Goal: Transaction & Acquisition: Purchase product/service

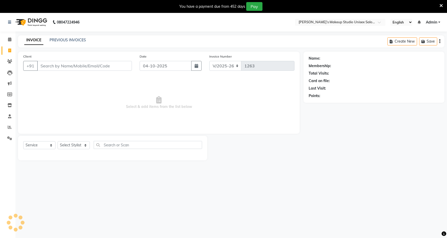
select select "6543"
select select "service"
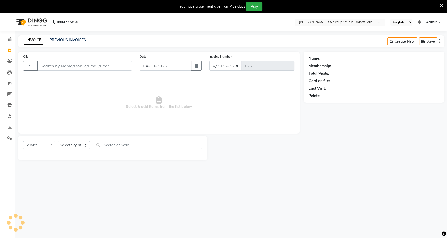
click at [92, 67] on input "Client" at bounding box center [84, 66] width 95 height 10
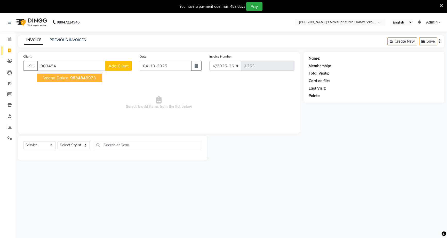
click at [57, 76] on span "veena dakre" at bounding box center [55, 77] width 25 height 5
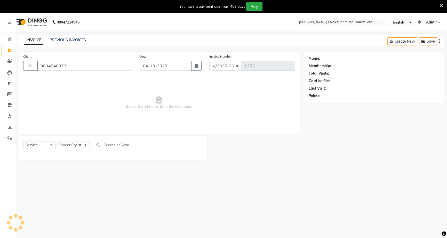
type input "9834848973"
click at [65, 149] on div "Select Service Product Membership Package Voucher Prepaid Gift Card Select Styl…" at bounding box center [112, 147] width 179 height 12
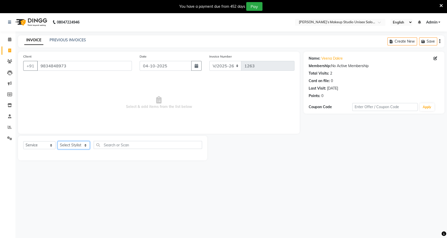
click at [64, 145] on select "Select Stylist [PERSON_NAME] [PERSON_NAME] [PERSON_NAME] [PERSON_NAME] rekha [P…" at bounding box center [74, 145] width 32 height 8
select select "79590"
click at [58, 141] on select "Select Stylist [PERSON_NAME] [PERSON_NAME] [PERSON_NAME] [PERSON_NAME] rekha [P…" at bounding box center [74, 145] width 32 height 8
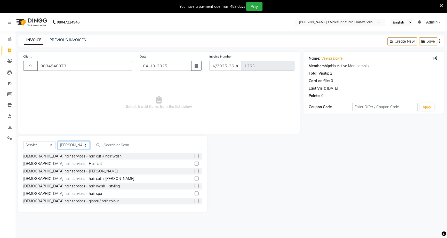
click at [83, 145] on select "Select Stylist [PERSON_NAME] [PERSON_NAME] [PERSON_NAME] [PERSON_NAME] rekha [P…" at bounding box center [74, 145] width 32 height 8
click at [58, 141] on select "Select Stylist [PERSON_NAME] [PERSON_NAME] [PERSON_NAME] [PERSON_NAME] rekha [P…" at bounding box center [74, 145] width 32 height 8
click at [112, 141] on input "text" at bounding box center [148, 145] width 108 height 8
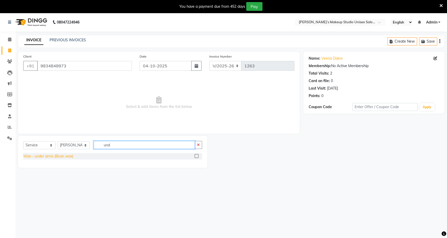
type input "und"
click at [50, 157] on div "Wax - under arms (Bean wax)" at bounding box center [48, 156] width 50 height 5
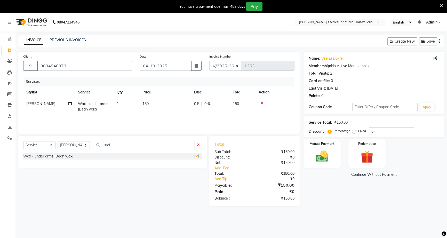
checkbox input "false"
click at [168, 95] on th "Price" at bounding box center [165, 92] width 52 height 12
click at [116, 145] on input "und" at bounding box center [144, 145] width 101 height 8
type input "u"
type input "eye"
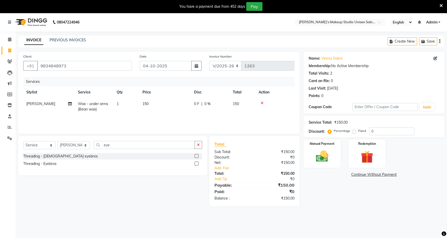
click at [49, 163] on div "Threading - Eyebros" at bounding box center [39, 163] width 33 height 5
checkbox input "false"
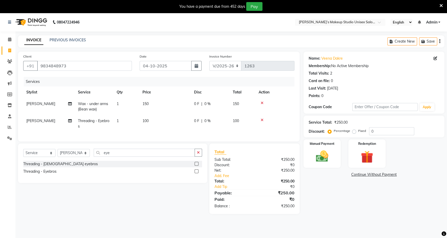
click at [166, 120] on td "100" at bounding box center [165, 123] width 52 height 17
select select "79590"
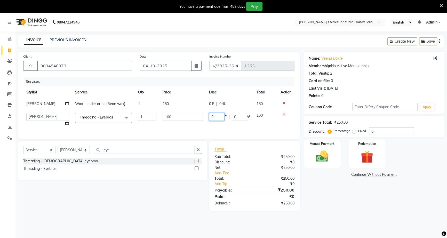
click at [210, 116] on input "0" at bounding box center [216, 117] width 15 height 8
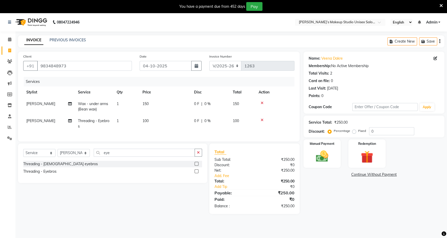
click at [52, 121] on span "[PERSON_NAME]" at bounding box center [40, 120] width 29 height 5
select select "79590"
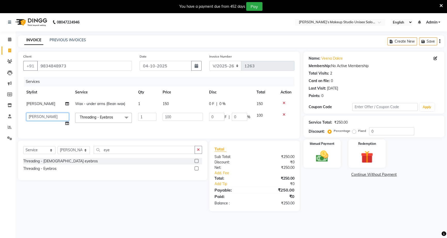
click at [59, 117] on select "[PERSON_NAME] [PERSON_NAME] [PERSON_NAME] [PERSON_NAME] rekha [PERSON_NAME] [PE…" at bounding box center [47, 117] width 43 height 8
select select "60550"
click at [142, 124] on td "1" at bounding box center [147, 120] width 25 height 20
click at [178, 116] on input "100" at bounding box center [183, 117] width 40 height 8
drag, startPoint x: 178, startPoint y: 116, endPoint x: 258, endPoint y: 121, distance: 80.2
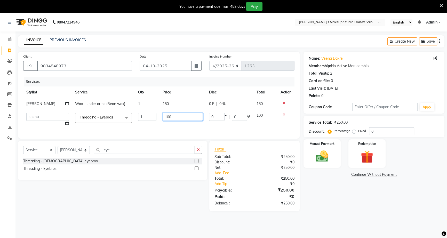
click at [163, 116] on input "100" at bounding box center [183, 117] width 40 height 8
click at [261, 122] on tr "[PERSON_NAME] [PERSON_NAME] [PERSON_NAME] [PERSON_NAME] rekha [PERSON_NAME] [PE…" at bounding box center [158, 120] width 271 height 20
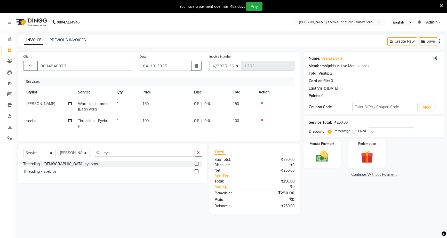
click at [208, 123] on span "0 %" at bounding box center [207, 120] width 6 height 5
select select "60550"
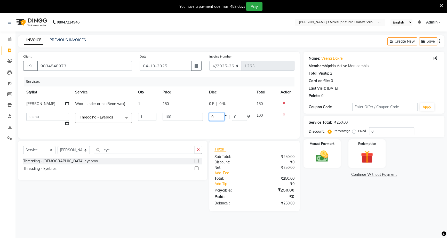
drag, startPoint x: 217, startPoint y: 117, endPoint x: 194, endPoint y: 115, distance: 23.0
click at [194, 116] on tr "[PERSON_NAME] [PERSON_NAME] [PERSON_NAME] [PERSON_NAME] rekha [PERSON_NAME] [PE…" at bounding box center [158, 120] width 271 height 20
type input "40"
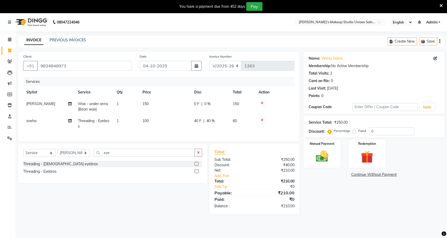
click at [184, 103] on td "150" at bounding box center [165, 106] width 52 height 17
select select "79590"
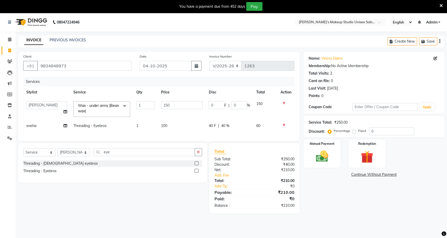
click at [194, 116] on td "150" at bounding box center [182, 109] width 48 height 22
click at [321, 153] on img at bounding box center [322, 156] width 21 height 15
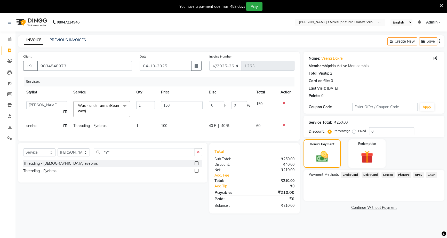
click at [439, 173] on div "Payment Methods Credit Card Debit Card Coupon PhonePe GPay CASH" at bounding box center [374, 175] width 131 height 7
click at [432, 173] on span "CASH" at bounding box center [431, 175] width 11 height 6
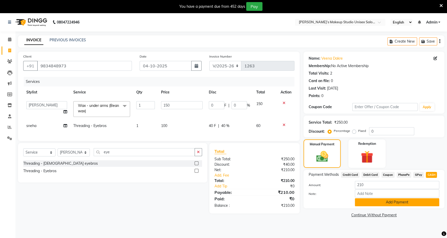
click at [394, 203] on button "Add Payment" at bounding box center [397, 202] width 84 height 8
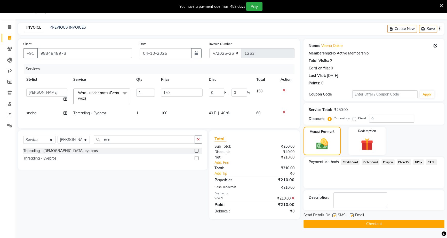
scroll to position [13, 0]
click at [379, 224] on button "Checkout" at bounding box center [374, 224] width 141 height 8
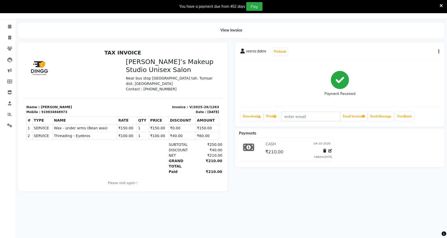
click at [440, 51] on div "veena dakre Prebook Payment Received Download Print Email Invoice Send Message …" at bounding box center [339, 84] width 209 height 84
click at [439, 51] on div "veena dakre Prebook Payment Received Download Print Email Invoice Send Message …" at bounding box center [339, 84] width 209 height 84
click at [439, 52] on icon "button" at bounding box center [438, 52] width 1 height 0
click at [403, 59] on div "Edit Invoice" at bounding box center [412, 58] width 35 height 6
select select "service"
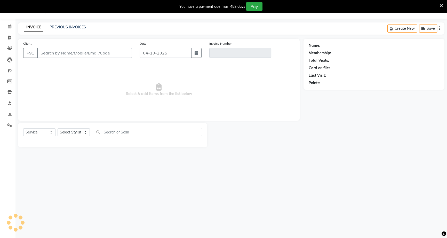
type input "9834848973"
type input "V/2025-26/1263"
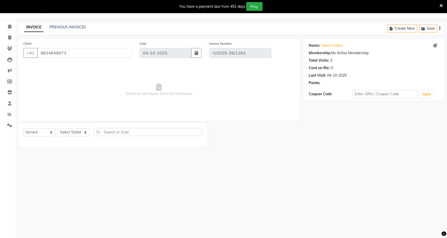
select select "select"
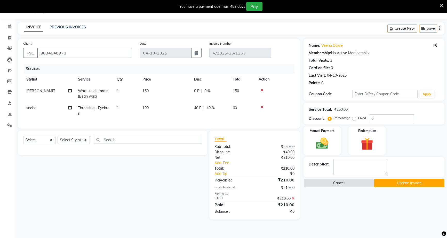
click at [171, 98] on td "150" at bounding box center [165, 93] width 52 height 17
select select "79590"
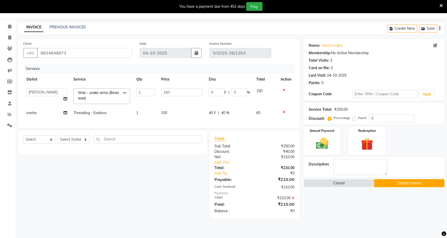
click at [293, 200] on icon at bounding box center [293, 198] width 3 height 4
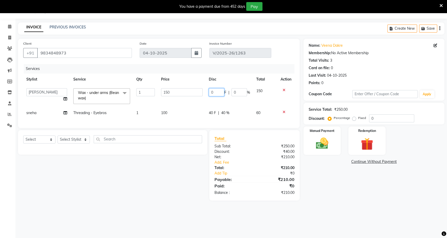
click at [212, 91] on input "0" at bounding box center [216, 92] width 15 height 8
drag, startPoint x: 215, startPoint y: 92, endPoint x: 200, endPoint y: 89, distance: 15.0
click at [200, 89] on tr "[PERSON_NAME] [PERSON_NAME] [PERSON_NAME] [PERSON_NAME] rekha sneha [PERSON_NAM…" at bounding box center [158, 96] width 271 height 22
type input "10"
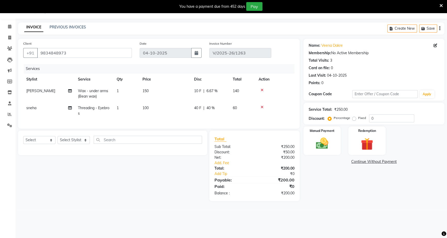
click at [176, 99] on td "150" at bounding box center [165, 93] width 52 height 17
select select "79590"
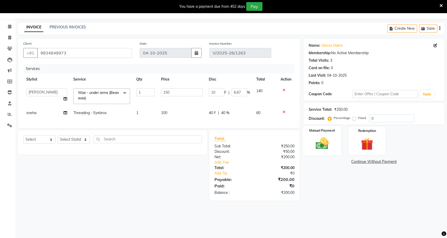
click at [322, 146] on img at bounding box center [322, 143] width 21 height 15
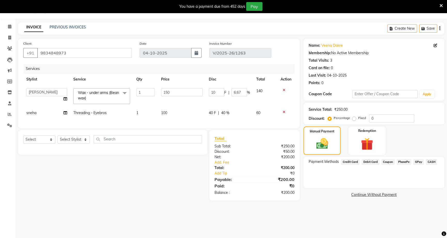
click at [432, 160] on span "CASH" at bounding box center [431, 162] width 11 height 6
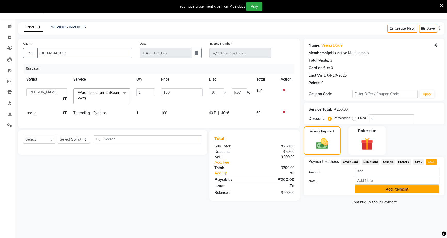
click at [386, 187] on button "Add Payment" at bounding box center [397, 189] width 84 height 8
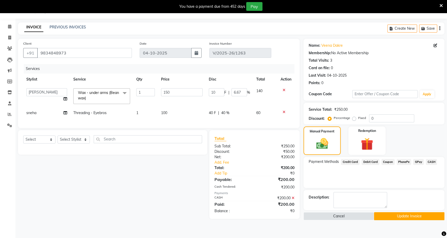
click at [413, 213] on button "Update Invoice" at bounding box center [409, 216] width 70 height 8
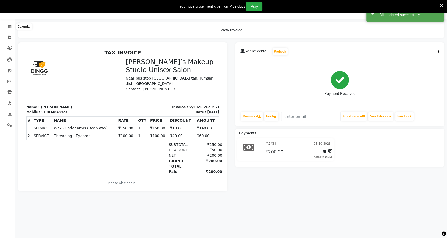
click at [8, 27] on icon at bounding box center [9, 27] width 3 height 4
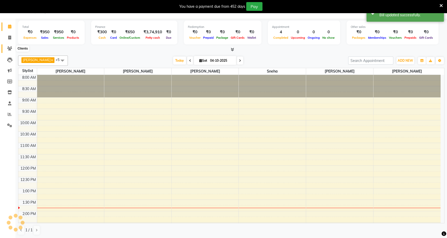
scroll to position [113, 0]
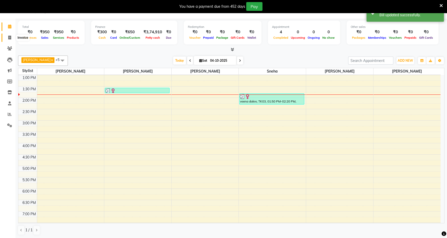
click at [9, 36] on icon at bounding box center [9, 38] width 3 height 4
select select "service"
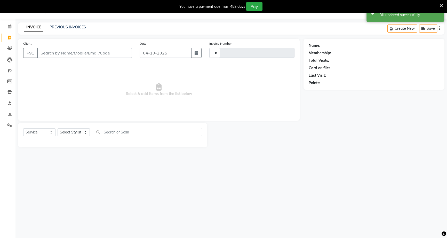
type input "1264"
select select "6543"
click at [56, 26] on link "PREVIOUS INVOICES" at bounding box center [68, 27] width 36 height 5
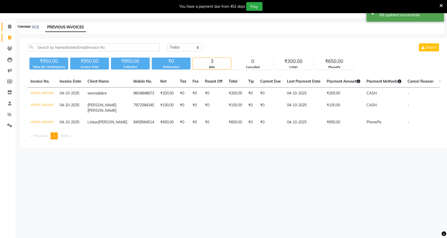
click at [9, 28] on icon at bounding box center [9, 27] width 3 height 4
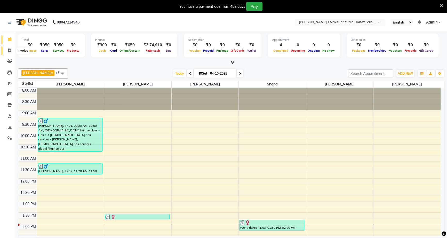
click at [10, 49] on icon at bounding box center [9, 51] width 3 height 4
select select "service"
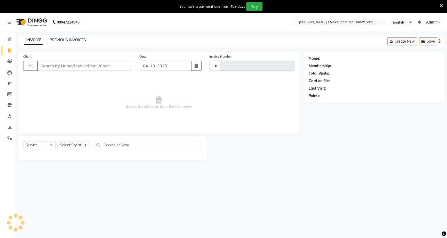
type input "1264"
select select "6543"
click at [70, 64] on input "Client" at bounding box center [84, 66] width 95 height 10
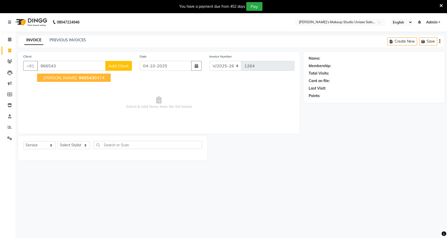
click at [57, 79] on span "[PERSON_NAME]" at bounding box center [59, 77] width 33 height 5
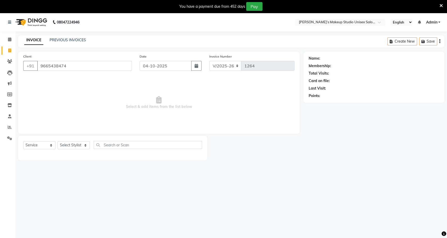
type input "9665438474"
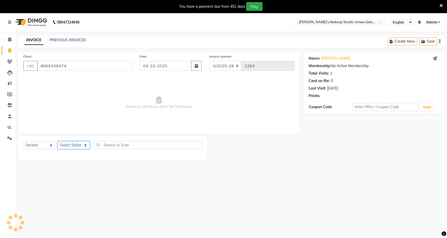
click at [67, 147] on select "Select Stylist [PERSON_NAME] [PERSON_NAME] [PERSON_NAME] [PERSON_NAME] rekha [P…" at bounding box center [74, 145] width 32 height 8
select select "60553"
click at [58, 141] on select "Select Stylist [PERSON_NAME] [PERSON_NAME] [PERSON_NAME] [PERSON_NAME] rekha [P…" at bounding box center [74, 145] width 32 height 8
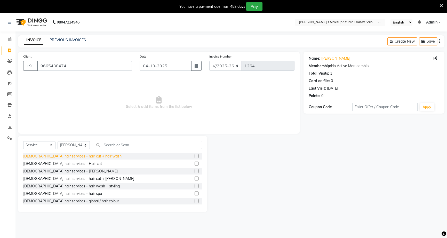
click at [59, 157] on div "[DEMOGRAPHIC_DATA] hair services - hair cut + hair wash." at bounding box center [72, 156] width 99 height 5
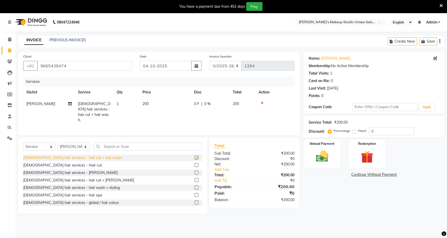
checkbox input "false"
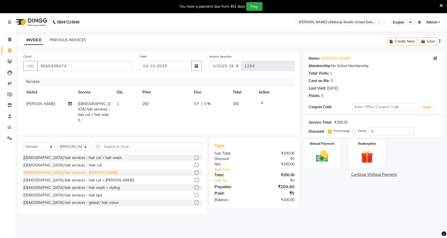
click at [58, 172] on div "[DEMOGRAPHIC_DATA] hair services - [PERSON_NAME]" at bounding box center [70, 172] width 94 height 5
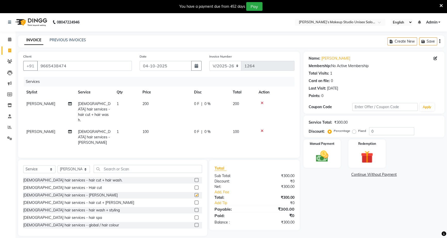
checkbox input "false"
click at [109, 165] on input "text" at bounding box center [148, 169] width 108 height 8
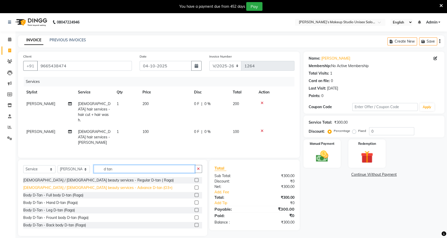
type input "d tan"
click at [98, 185] on div "[DEMOGRAPHIC_DATA] / [DEMOGRAPHIC_DATA] beauty services - Advance D-tan (O3+)" at bounding box center [97, 187] width 149 height 5
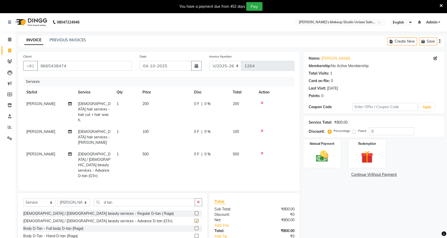
checkbox input "false"
click at [198, 117] on td "0 F | 0 %" at bounding box center [210, 112] width 39 height 28
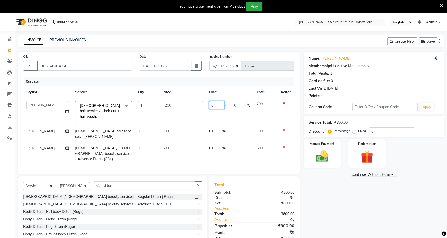
drag, startPoint x: 216, startPoint y: 104, endPoint x: 206, endPoint y: 103, distance: 9.8
click at [206, 103] on td "0 F | 0 %" at bounding box center [229, 111] width 47 height 27
type input "50"
click at [201, 114] on tr "[PERSON_NAME] [PERSON_NAME] [PERSON_NAME] [PERSON_NAME] rekha [PERSON_NAME] [PE…" at bounding box center [158, 111] width 271 height 27
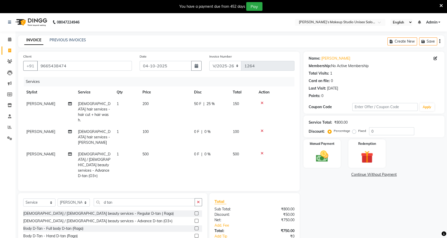
click at [197, 129] on span "0 F" at bounding box center [196, 131] width 5 height 5
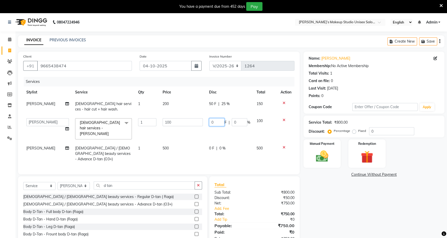
drag, startPoint x: 212, startPoint y: 121, endPoint x: 217, endPoint y: 121, distance: 5.2
click at [217, 121] on input "0" at bounding box center [216, 122] width 15 height 8
type input "40"
click at [191, 130] on td "100" at bounding box center [183, 128] width 46 height 27
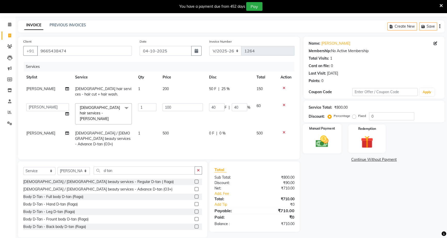
click at [313, 141] on img at bounding box center [322, 141] width 21 height 15
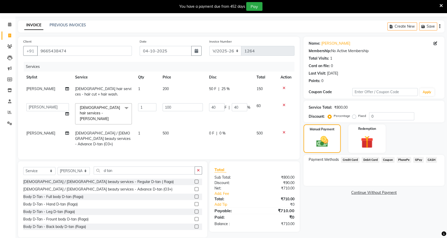
click at [403, 159] on span "PhonePe" at bounding box center [404, 160] width 15 height 6
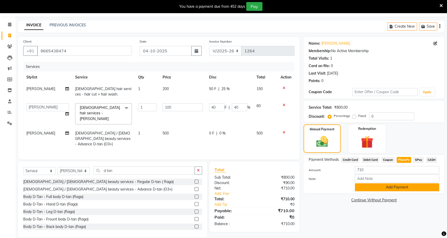
click at [394, 186] on button "Add Payment" at bounding box center [397, 187] width 84 height 8
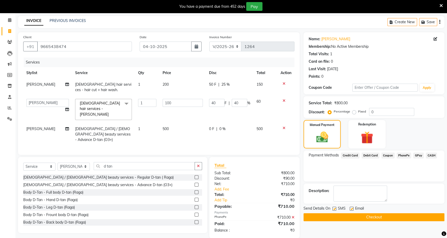
scroll to position [20, 0]
click at [371, 216] on button "Checkout" at bounding box center [374, 217] width 141 height 8
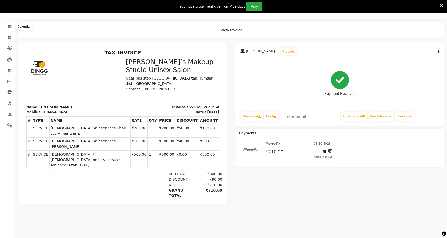
click at [10, 25] on icon at bounding box center [9, 27] width 3 height 4
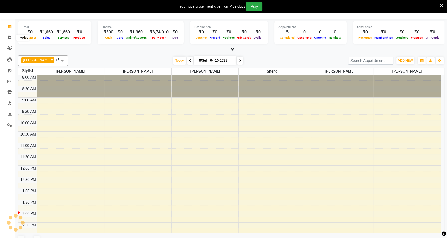
click at [8, 38] on icon at bounding box center [9, 38] width 3 height 4
select select "service"
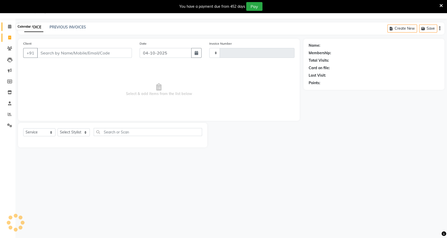
click at [11, 26] on span at bounding box center [9, 27] width 9 height 6
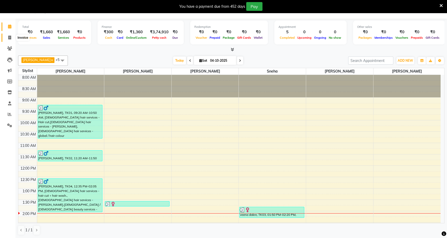
click at [9, 36] on icon at bounding box center [9, 38] width 3 height 4
select select "service"
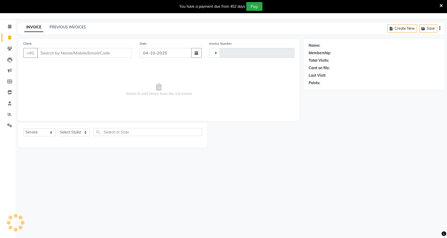
type input "1265"
select select "6543"
click at [9, 103] on icon at bounding box center [9, 103] width 3 height 4
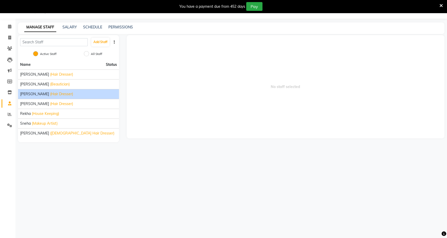
click at [36, 91] on span "[PERSON_NAME]" at bounding box center [34, 93] width 29 height 5
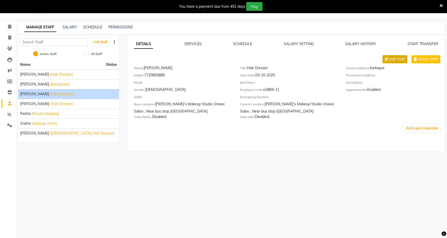
click at [396, 59] on span "Edit Staff" at bounding box center [397, 59] width 15 height 5
select select "[DEMOGRAPHIC_DATA]"
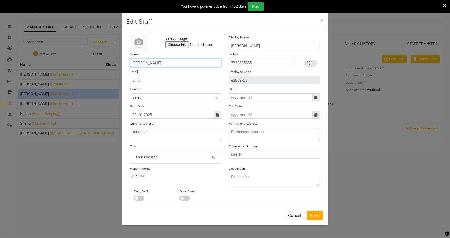
click at [152, 63] on input "[PERSON_NAME]" at bounding box center [175, 63] width 91 height 8
type input "[PERSON_NAME] chavake"
click at [313, 209] on div "Cancel Save" at bounding box center [225, 215] width 206 height 20
click at [315, 215] on span "Save" at bounding box center [315, 215] width 10 height 5
select select
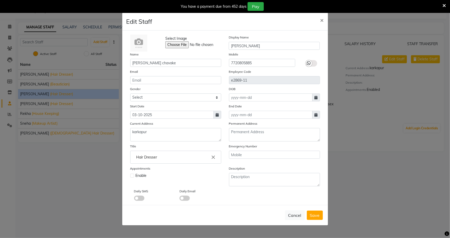
checkbox input "false"
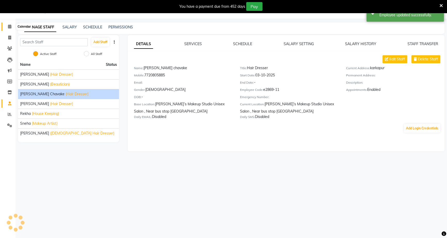
click at [11, 26] on icon at bounding box center [9, 27] width 3 height 4
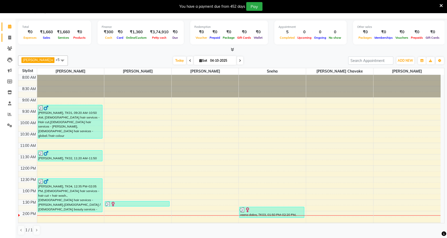
click at [9, 37] on icon at bounding box center [9, 38] width 3 height 4
select select "service"
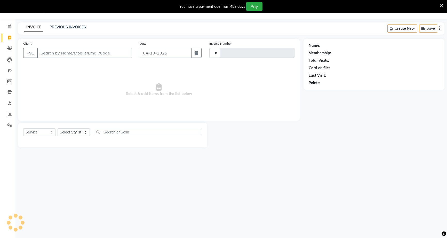
type input "1265"
select select "6543"
click at [45, 51] on input "Client" at bounding box center [84, 53] width 95 height 10
click at [59, 53] on input "Client" at bounding box center [84, 53] width 95 height 10
type input "9"
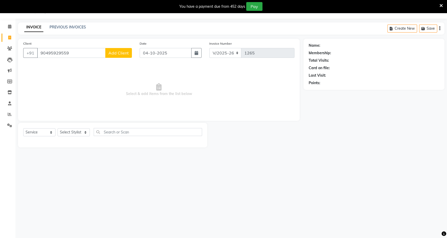
type input "90495929559"
click at [116, 53] on span "Add Client" at bounding box center [118, 52] width 20 height 5
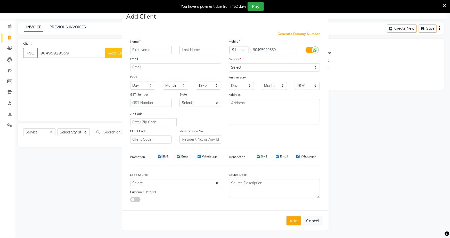
click at [64, 53] on ngb-modal-window "Add Client Generate Dummy Number Name Email DOB Day 01 02 03 04 05 06 07 08 09 …" at bounding box center [225, 119] width 450 height 238
click at [62, 52] on ngb-modal-window "Add Client Generate Dummy Number Name Email DOB Day 01 02 03 04 05 06 07 08 09 …" at bounding box center [225, 119] width 450 height 238
click at [91, 90] on ngb-modal-window "Add Client Generate Dummy Number Name Email DOB Day 01 02 03 04 05 06 07 08 09 …" at bounding box center [225, 119] width 450 height 238
drag, startPoint x: 316, startPoint y: 224, endPoint x: 312, endPoint y: 224, distance: 3.9
click at [314, 224] on button "Cancel" at bounding box center [313, 221] width 20 height 10
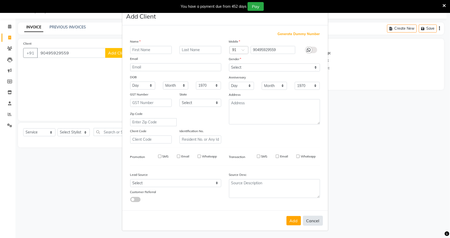
select select
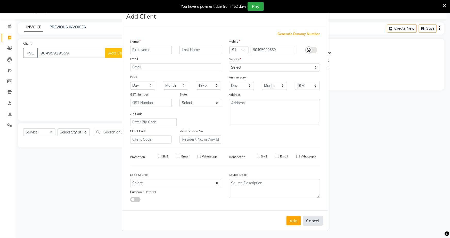
select select
checkbox input "false"
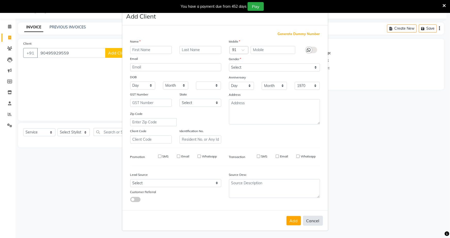
checkbox input "false"
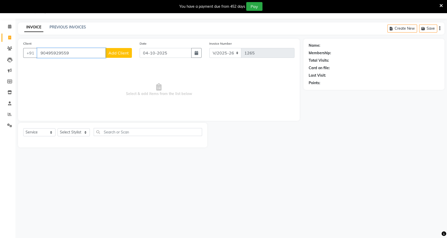
click at [62, 53] on input "90495929559" at bounding box center [71, 53] width 68 height 10
type input "9049592959"
click at [107, 54] on button "Add Client" at bounding box center [118, 53] width 27 height 10
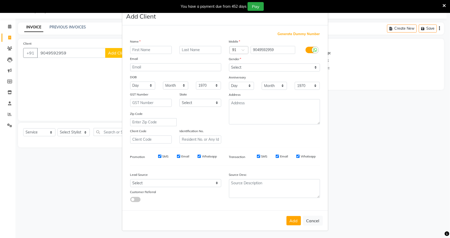
click at [149, 48] on input "text" at bounding box center [151, 50] width 42 height 8
type input "[PERSON_NAME]"
click at [251, 67] on select "Select [DEMOGRAPHIC_DATA] [DEMOGRAPHIC_DATA] Other Prefer Not To Say" at bounding box center [274, 68] width 91 height 8
select select "[DEMOGRAPHIC_DATA]"
click at [229, 64] on select "Select [DEMOGRAPHIC_DATA] [DEMOGRAPHIC_DATA] Other Prefer Not To Say" at bounding box center [274, 68] width 91 height 8
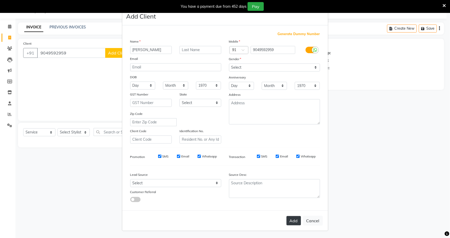
click at [294, 219] on button "Add" at bounding box center [294, 220] width 14 height 9
select select
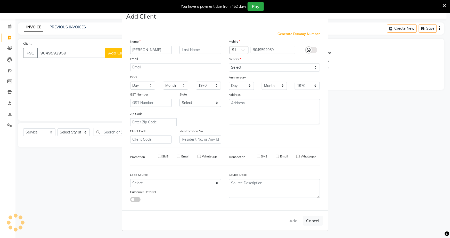
select select
checkbox input "false"
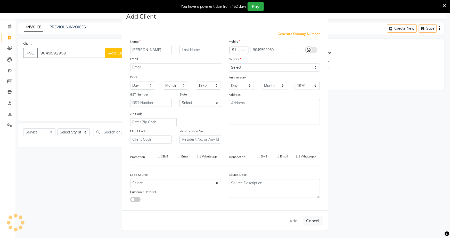
checkbox input "false"
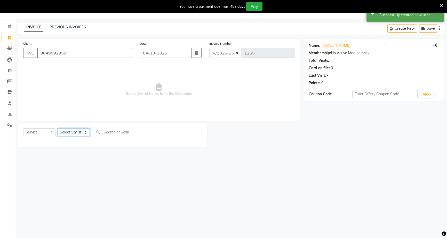
click at [81, 132] on select "Select Stylist ajay [PERSON_NAME] [PERSON_NAME] chavake [PERSON_NAME] rekha [PE…" at bounding box center [74, 132] width 32 height 8
select select "50001"
click at [58, 128] on select "Select Stylist ajay [PERSON_NAME] [PERSON_NAME] chavake [PERSON_NAME] rekha [PE…" at bounding box center [74, 132] width 32 height 8
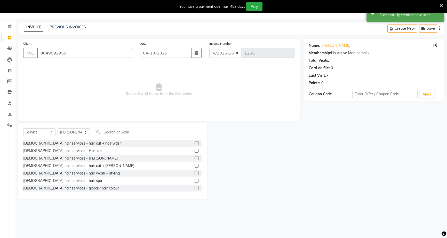
click at [195, 157] on div at bounding box center [196, 158] width 3 height 5
click at [84, 132] on select "Select Stylist ajay [PERSON_NAME] [PERSON_NAME] chavake [PERSON_NAME] rekha [PE…" at bounding box center [74, 132] width 32 height 8
click at [146, 108] on span "Select & add items from the list below" at bounding box center [158, 90] width 271 height 52
click at [195, 157] on label at bounding box center [197, 158] width 4 height 4
click at [195, 157] on input "checkbox" at bounding box center [196, 158] width 3 height 3
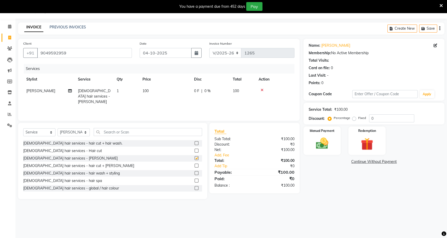
checkbox input "false"
click at [85, 130] on select "Select Stylist ajay [PERSON_NAME] [PERSON_NAME] chavake [PERSON_NAME] rekha [PE…" at bounding box center [74, 132] width 32 height 8
select select "93616"
click at [58, 128] on select "Select Stylist ajay [PERSON_NAME] [PERSON_NAME] chavake [PERSON_NAME] rekha [PE…" at bounding box center [74, 132] width 32 height 8
click at [195, 164] on label at bounding box center [197, 166] width 4 height 4
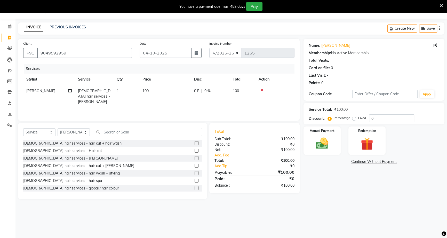
click at [195, 164] on input "checkbox" at bounding box center [196, 165] width 3 height 3
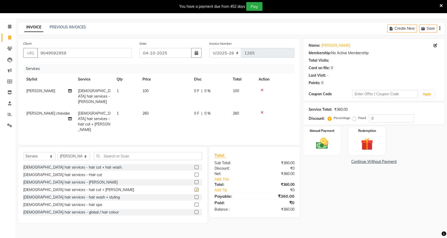
checkbox input "false"
click at [105, 152] on input "text" at bounding box center [148, 156] width 108 height 8
type input "hair"
click at [170, 209] on div "[DEMOGRAPHIC_DATA] hair services - global / hair colour" at bounding box center [112, 212] width 179 height 6
click at [195, 210] on label at bounding box center [197, 212] width 4 height 4
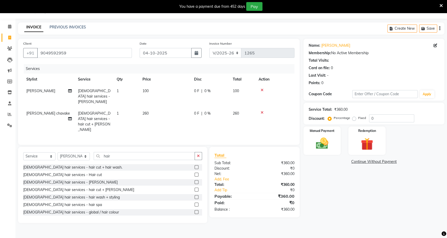
click at [195, 211] on input "checkbox" at bounding box center [196, 212] width 3 height 3
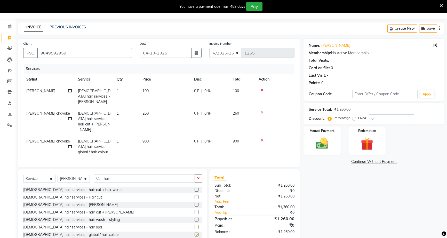
checkbox input "false"
click at [194, 92] on td "0 F | 0 %" at bounding box center [210, 96] width 39 height 22
select select "50001"
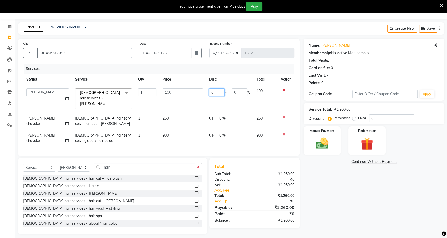
click at [210, 92] on input "0" at bounding box center [216, 92] width 15 height 8
type input "40"
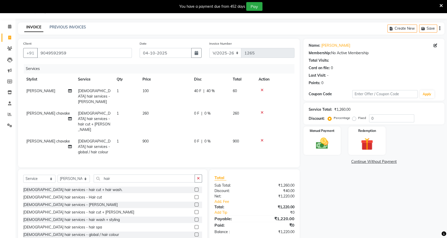
click at [209, 111] on td "0 F | 0 %" at bounding box center [210, 122] width 39 height 28
select select "93616"
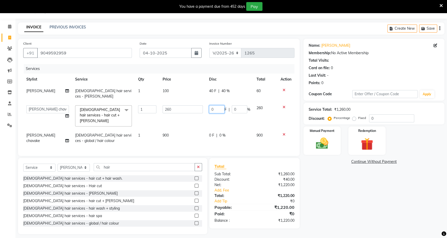
click at [209, 105] on input "0" at bounding box center [216, 109] width 15 height 8
type input "100"
click at [210, 130] on td "0 F | 0 %" at bounding box center [229, 138] width 47 height 17
select select "93616"
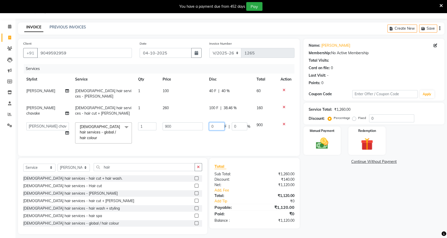
click at [210, 122] on input "0" at bounding box center [216, 126] width 15 height 8
type input "400"
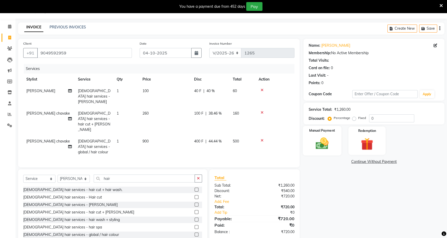
click at [319, 146] on img at bounding box center [322, 143] width 21 height 15
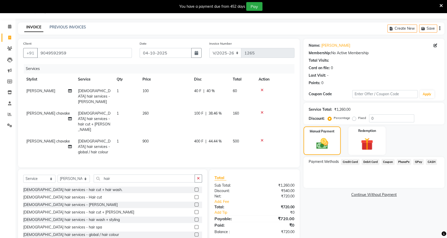
click at [399, 162] on span "PhonePe" at bounding box center [404, 162] width 15 height 6
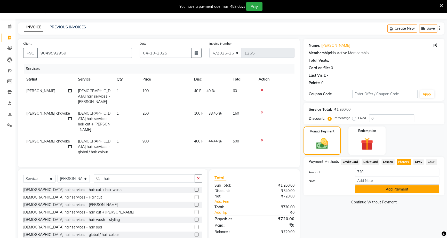
click at [397, 190] on button "Add Payment" at bounding box center [397, 189] width 84 height 8
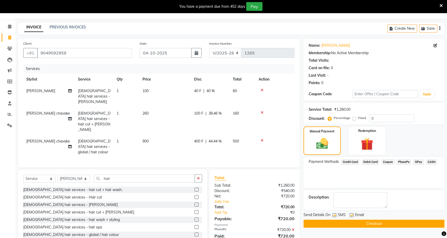
click at [367, 223] on button "Checkout" at bounding box center [374, 224] width 141 height 8
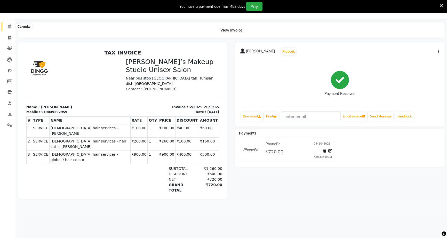
click at [11, 27] on icon at bounding box center [9, 27] width 3 height 4
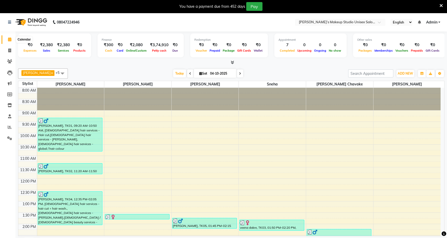
click at [7, 39] on span at bounding box center [9, 40] width 9 height 6
click at [8, 49] on icon at bounding box center [9, 51] width 3 height 4
select select "service"
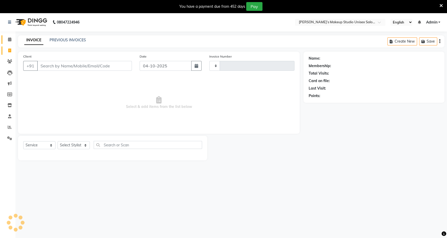
type input "1266"
select select "6543"
click at [10, 41] on icon at bounding box center [9, 39] width 3 height 4
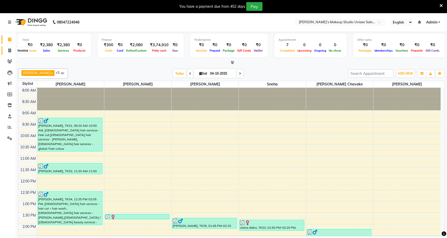
click at [9, 49] on icon at bounding box center [9, 51] width 3 height 4
select select "service"
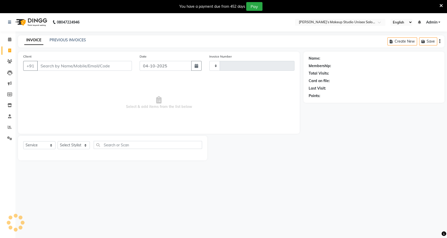
type input "1266"
select select "6543"
click at [11, 40] on icon at bounding box center [9, 39] width 3 height 4
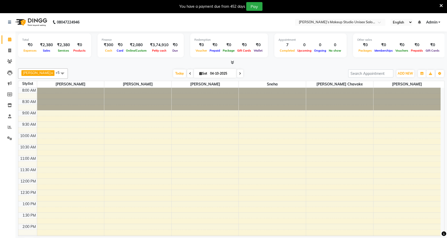
scroll to position [136, 0]
